Goal: Task Accomplishment & Management: Manage account settings

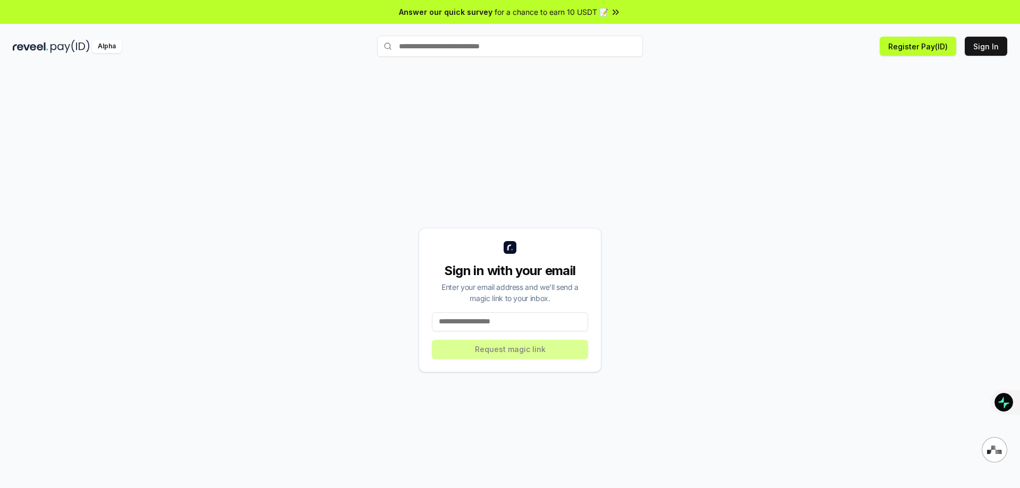
drag, startPoint x: 521, startPoint y: 315, endPoint x: 877, endPoint y: 146, distance: 394.1
click at [521, 315] on input at bounding box center [510, 321] width 156 height 19
click at [1006, 40] on button "Sign In" at bounding box center [986, 46] width 43 height 19
drag, startPoint x: 482, startPoint y: 309, endPoint x: 485, endPoint y: 322, distance: 13.5
click at [484, 315] on div "Sign in with your email Enter your email address and we’ll send a magic link to…" at bounding box center [510, 300] width 183 height 145
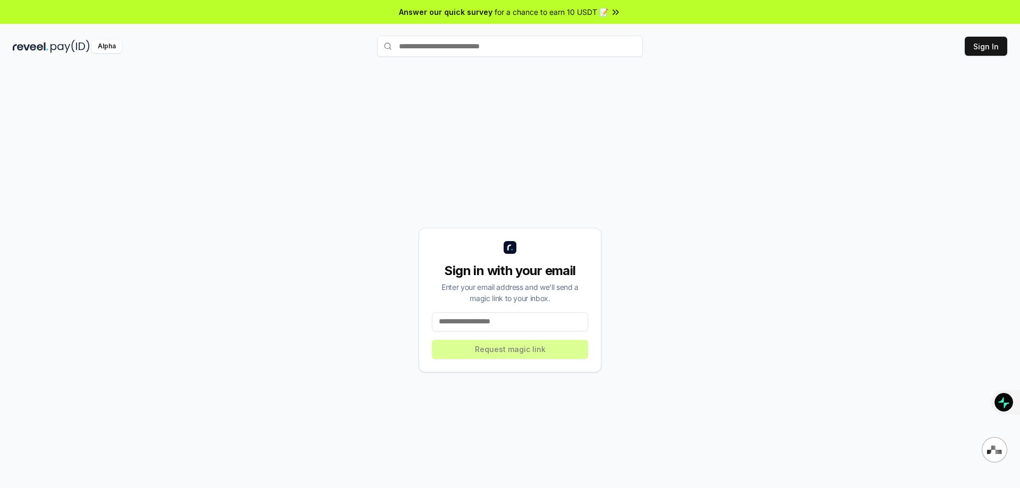
click at [485, 322] on input at bounding box center [510, 321] width 156 height 19
click at [490, 326] on input at bounding box center [510, 321] width 156 height 19
click at [492, 326] on input at bounding box center [510, 321] width 156 height 19
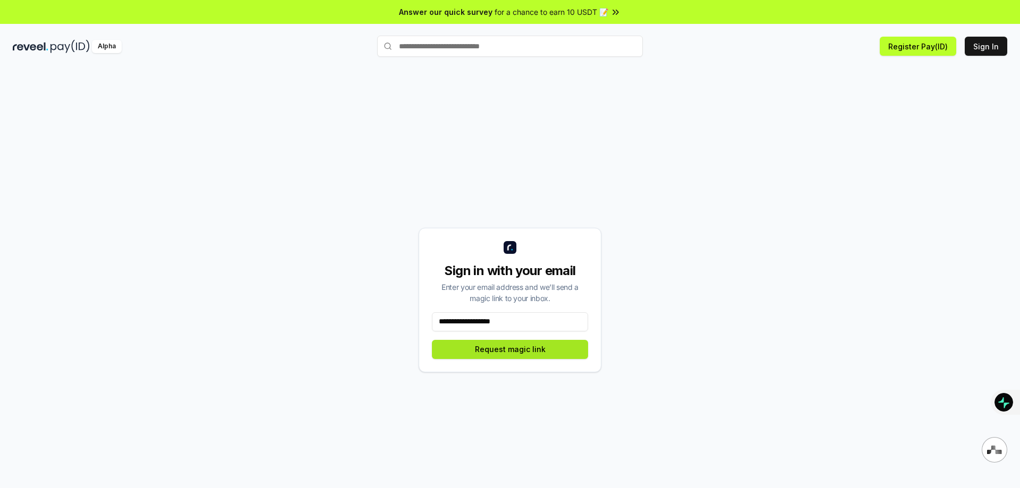
type input "**********"
click at [534, 351] on button "Request magic link" at bounding box center [510, 349] width 156 height 19
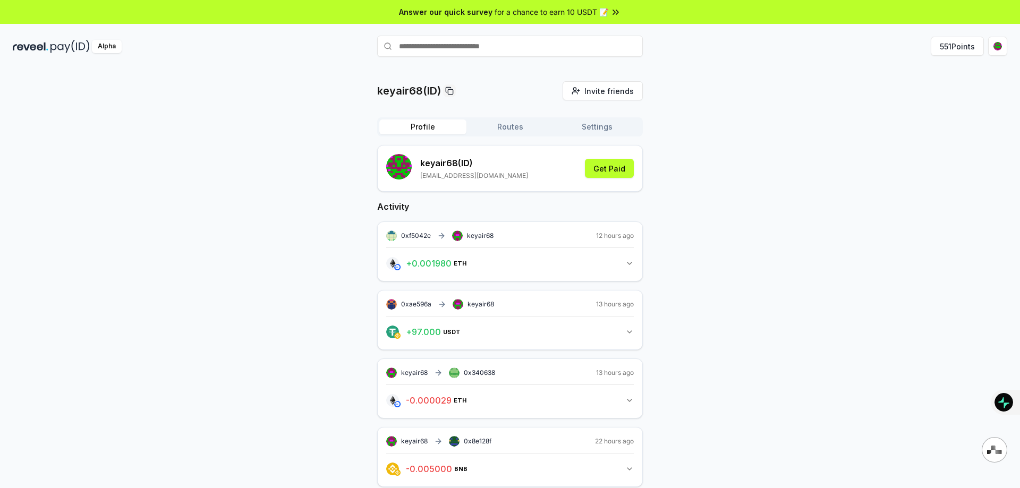
click at [509, 127] on button "Routes" at bounding box center [510, 127] width 87 height 15
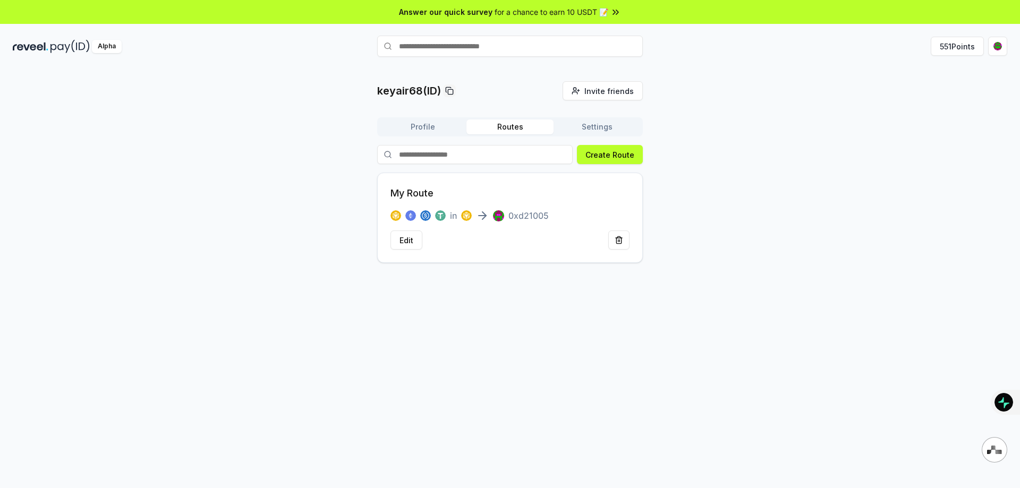
click at [612, 129] on button "Settings" at bounding box center [597, 127] width 87 height 15
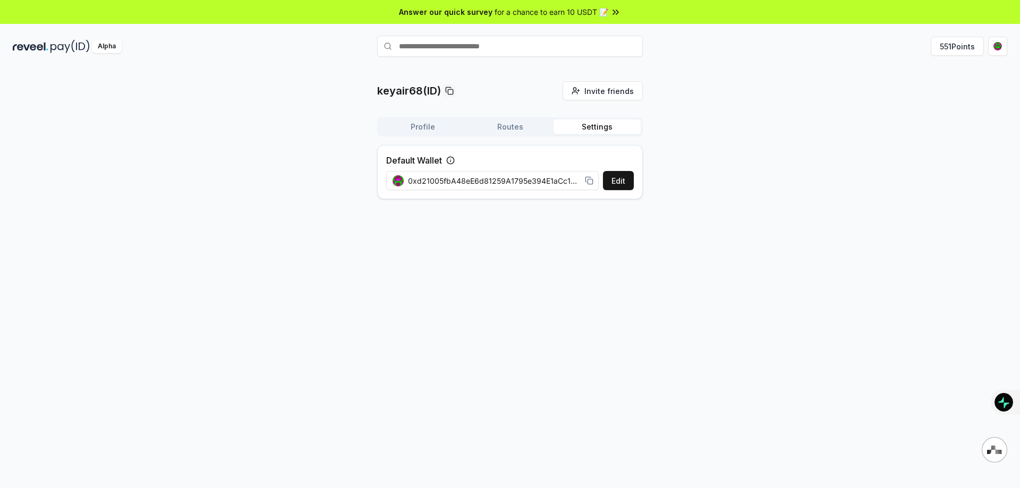
click at [424, 130] on button "Profile" at bounding box center [422, 127] width 87 height 15
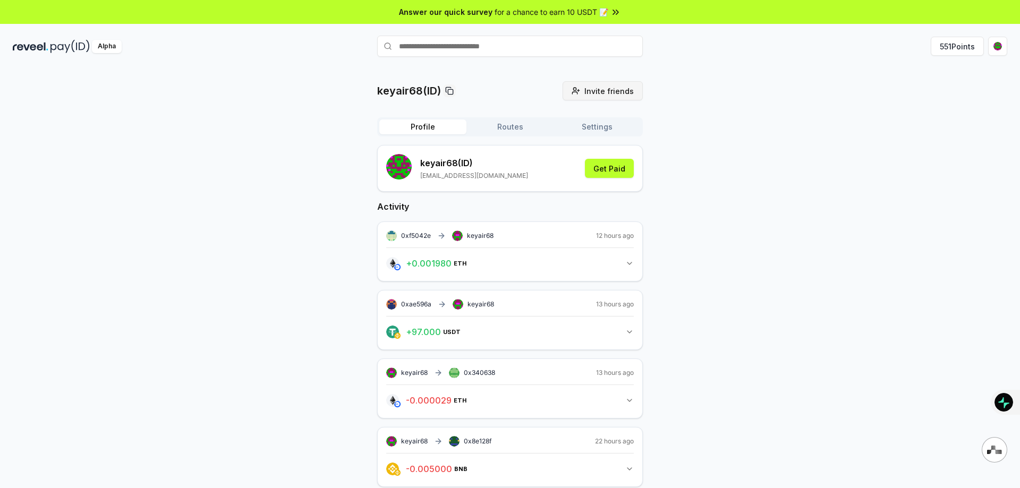
click at [611, 92] on span "Invite friends" at bounding box center [609, 91] width 49 height 11
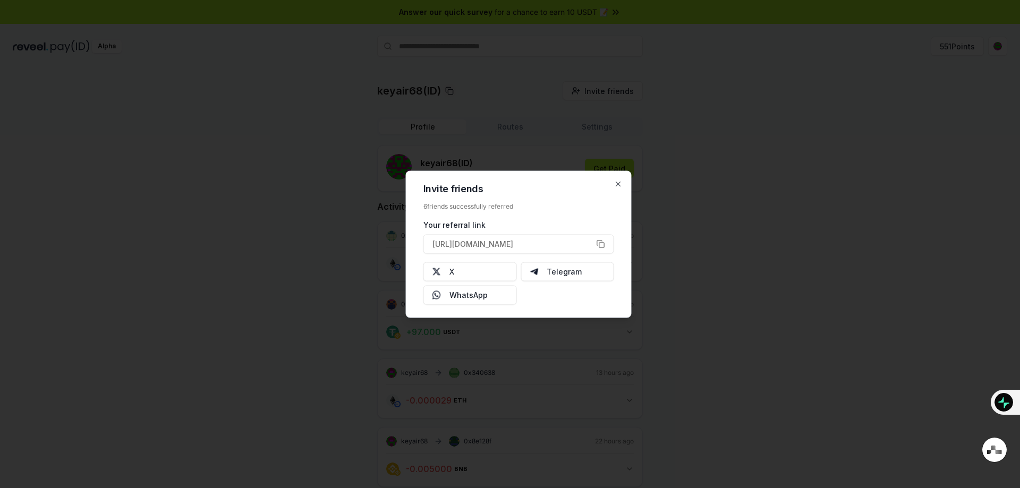
click at [710, 180] on div at bounding box center [510, 244] width 1020 height 488
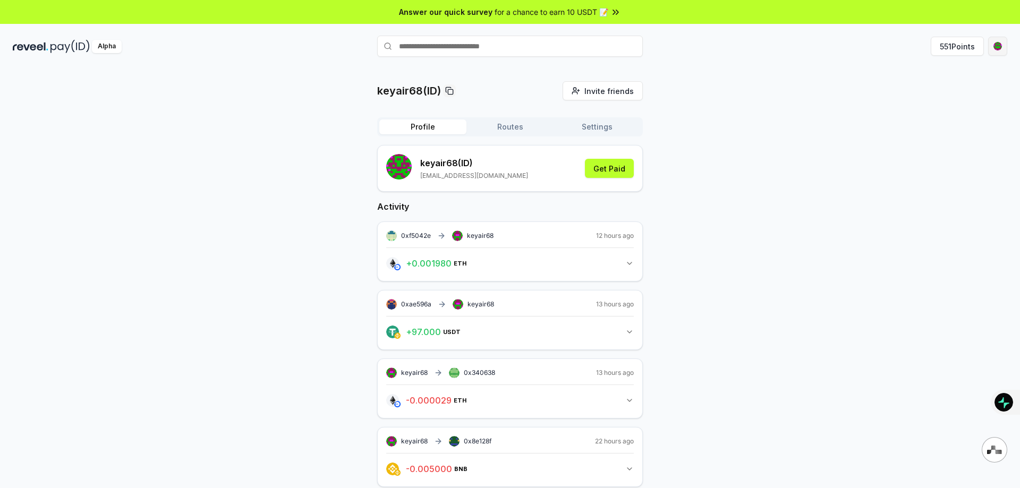
click at [993, 48] on html "Answer our quick survey for a chance to earn 10 USDT 📝 Alpha 551 Points keyair6…" at bounding box center [510, 244] width 1020 height 488
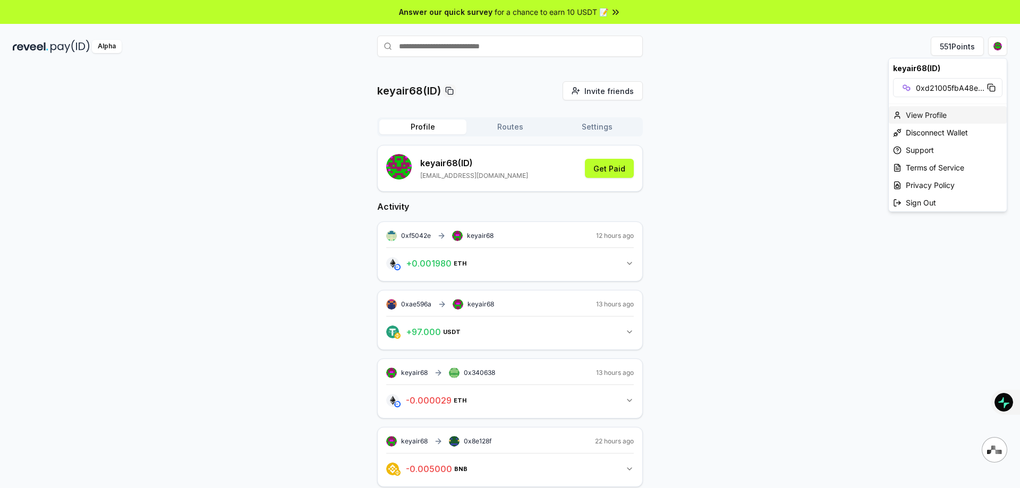
click at [933, 115] on div "View Profile" at bounding box center [948, 115] width 118 height 18
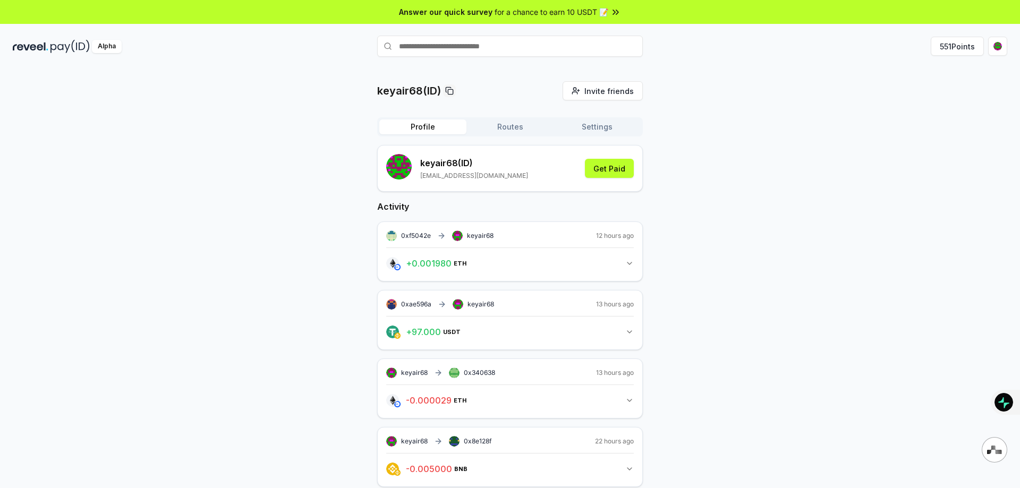
click at [512, 132] on button "Routes" at bounding box center [510, 127] width 87 height 15
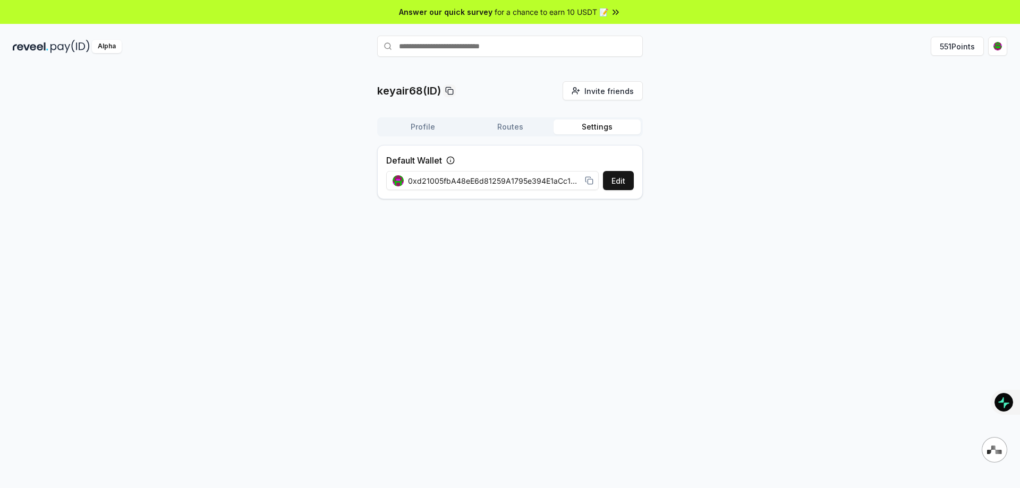
click at [572, 132] on button "Settings" at bounding box center [597, 127] width 87 height 15
click at [941, 48] on button "551 Points" at bounding box center [957, 46] width 53 height 19
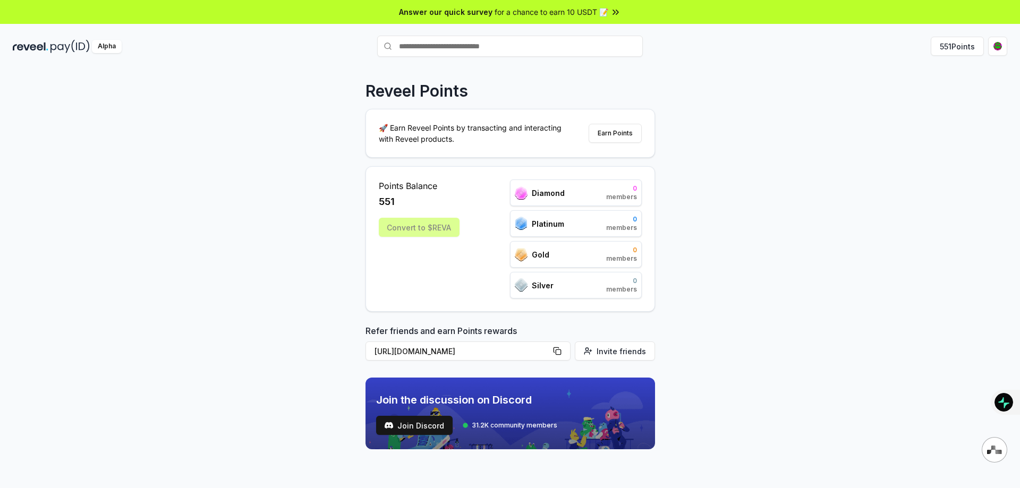
click at [409, 226] on div "Convert to $REVA" at bounding box center [419, 227] width 81 height 19
click at [615, 255] on span "members" at bounding box center [621, 259] width 31 height 9
click at [607, 220] on span "5.000" at bounding box center [621, 219] width 31 height 9
click at [594, 188] on div "Diamond 500 members" at bounding box center [576, 193] width 132 height 27
click at [623, 134] on button "Earn Points" at bounding box center [615, 133] width 53 height 19
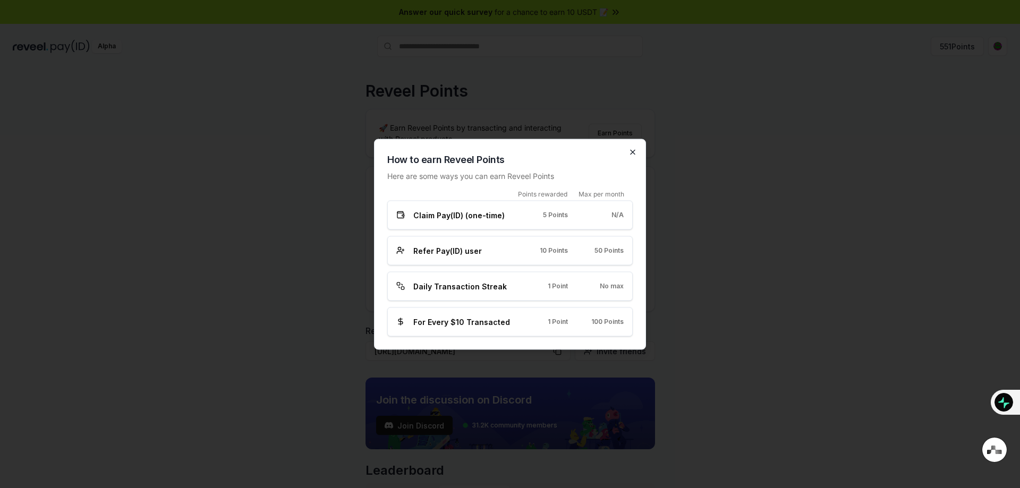
click at [632, 150] on icon "button" at bounding box center [633, 152] width 9 height 9
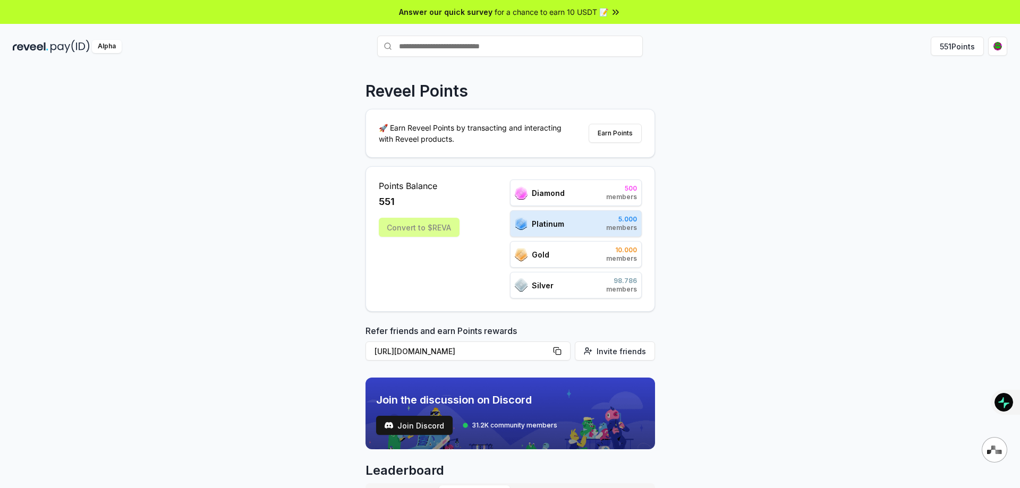
click at [447, 229] on div "Convert to $REVA" at bounding box center [419, 227] width 81 height 19
click at [606, 134] on button "Earn Points" at bounding box center [615, 133] width 53 height 19
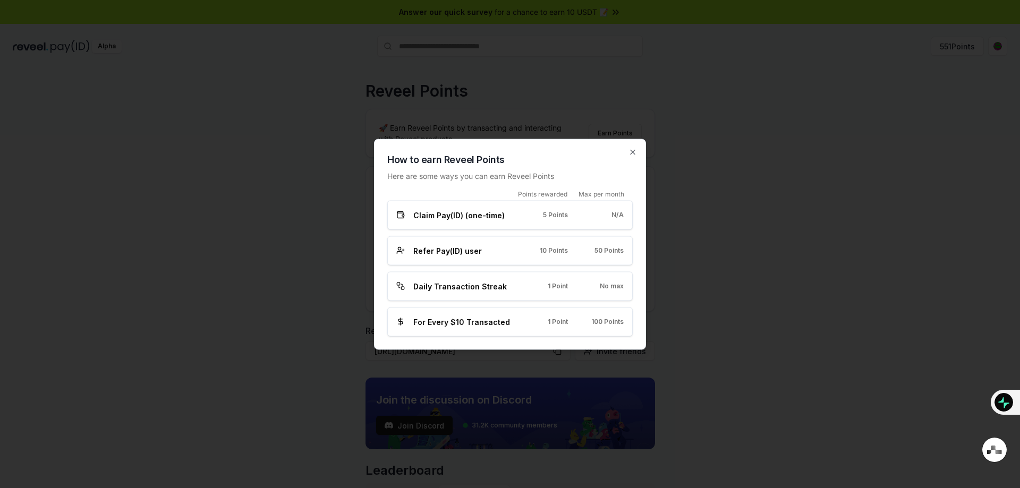
click at [538, 306] on div "Points rewarded Max per month Claim Pay(ID) (one-time) 5 Points N/A Refer Pay(I…" at bounding box center [509, 263] width 245 height 147
click at [594, 290] on div "No max" at bounding box center [604, 286] width 39 height 9
drag, startPoint x: 615, startPoint y: 288, endPoint x: 578, endPoint y: 289, distance: 36.7
click at [578, 289] on div "Daily Transaction Streak 1 Point No max" at bounding box center [509, 286] width 227 height 11
click at [544, 292] on div "Daily Transaction Streak 1 Point No max" at bounding box center [509, 286] width 245 height 29
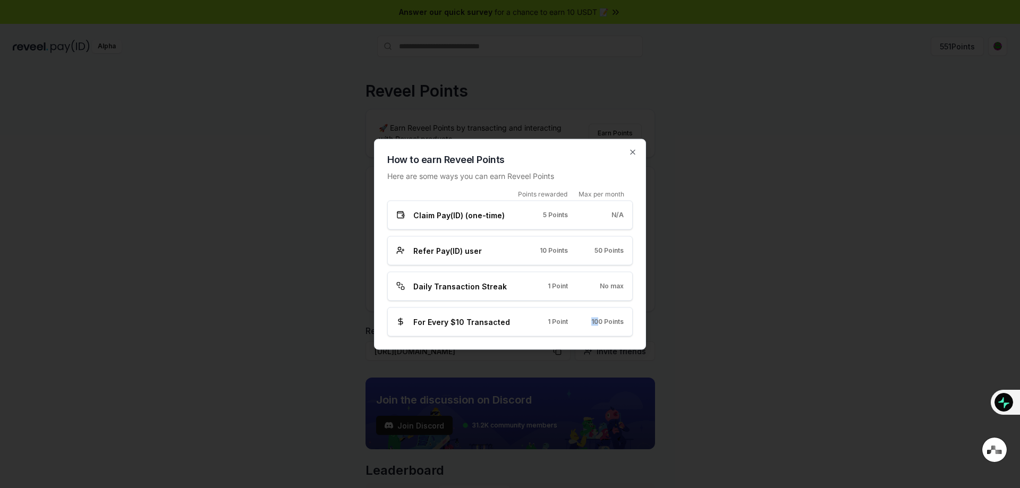
drag, startPoint x: 597, startPoint y: 321, endPoint x: 546, endPoint y: 322, distance: 51.5
click at [546, 322] on div "For Every $10 Transacted 1 Point 100 Points" at bounding box center [509, 321] width 227 height 11
click at [563, 264] on div "Refer Pay(ID) user 10 Points 50 Points" at bounding box center [509, 250] width 245 height 29
drag, startPoint x: 611, startPoint y: 248, endPoint x: 522, endPoint y: 248, distance: 88.7
click at [522, 248] on div "Refer Pay(ID) user 10 Points 50 Points" at bounding box center [509, 250] width 227 height 11
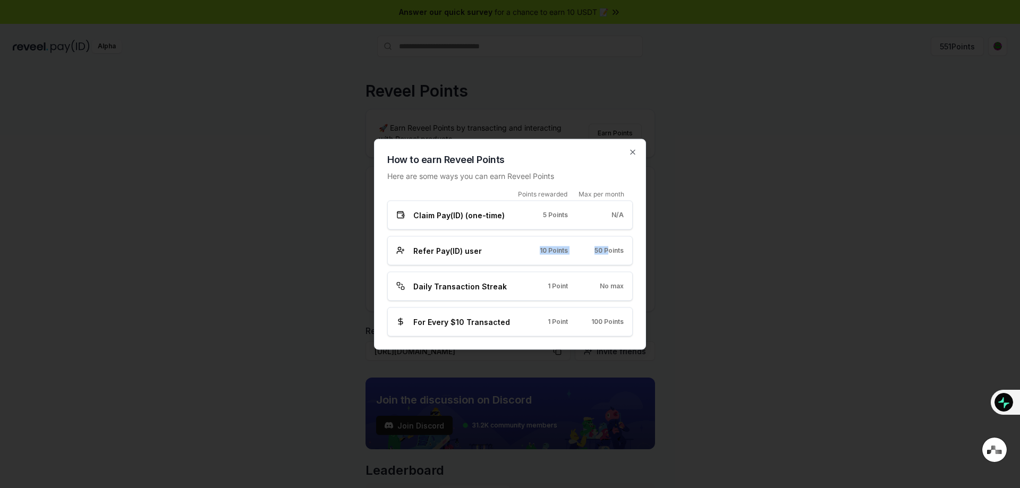
click at [522, 248] on div "Refer Pay(ID) user 10 Points 50 Points" at bounding box center [509, 250] width 227 height 11
click at [633, 150] on icon "button" at bounding box center [633, 152] width 9 height 9
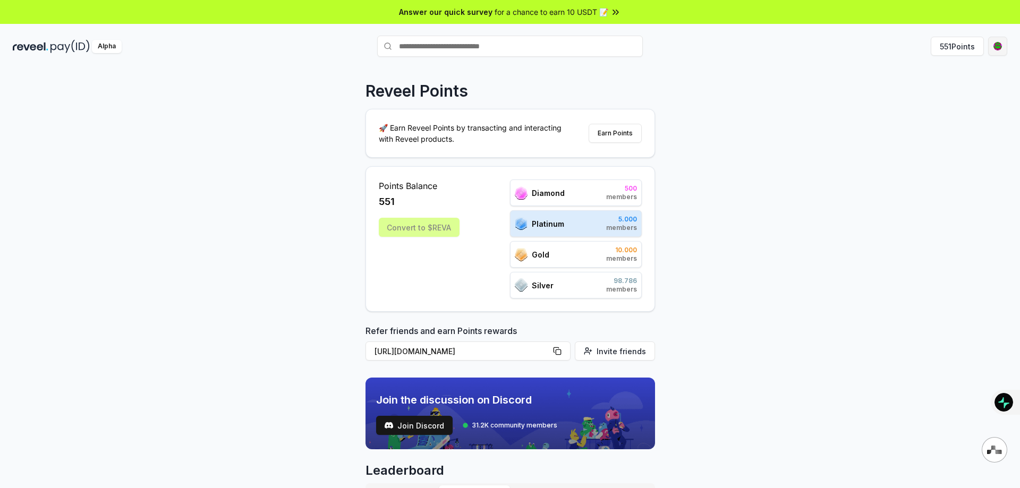
drag, startPoint x: 977, startPoint y: 43, endPoint x: 1003, endPoint y: 43, distance: 25.5
click at [977, 43] on button "551 Points" at bounding box center [957, 46] width 53 height 19
click at [1004, 44] on html "Answer our quick survey for a chance to earn 10 USDT 📝 Alpha 551 Points Reveel …" at bounding box center [510, 244] width 1020 height 488
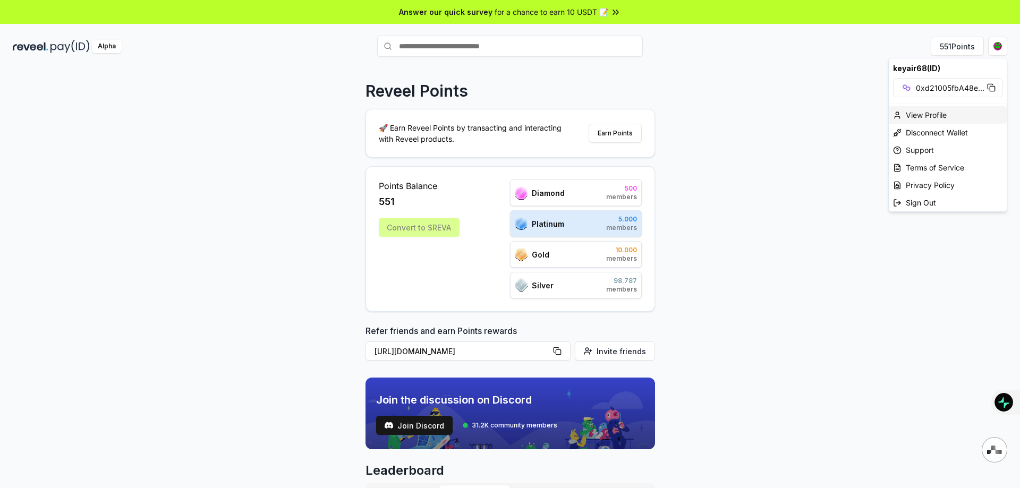
click at [936, 113] on div "View Profile" at bounding box center [948, 115] width 118 height 18
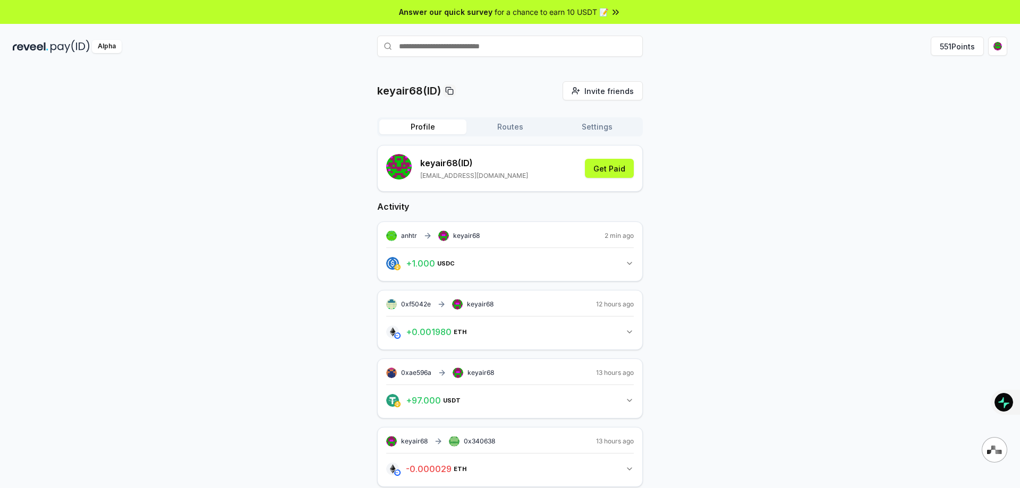
click at [626, 260] on icon "button" at bounding box center [629, 263] width 9 height 9
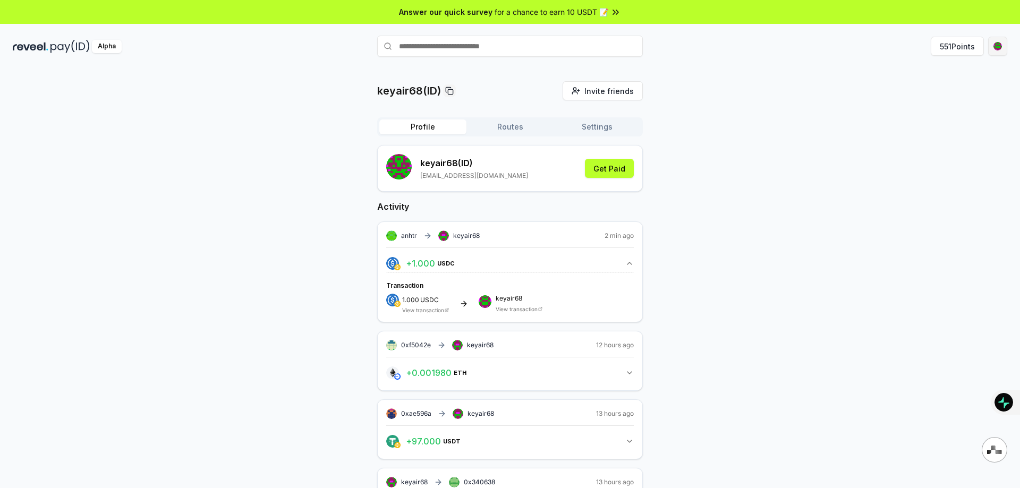
click at [995, 55] on html "Answer our quick survey for a chance to earn 10 USDT 📝 Alpha 551 Points keyair6…" at bounding box center [510, 244] width 1020 height 488
